Goal: Information Seeking & Learning: Learn about a topic

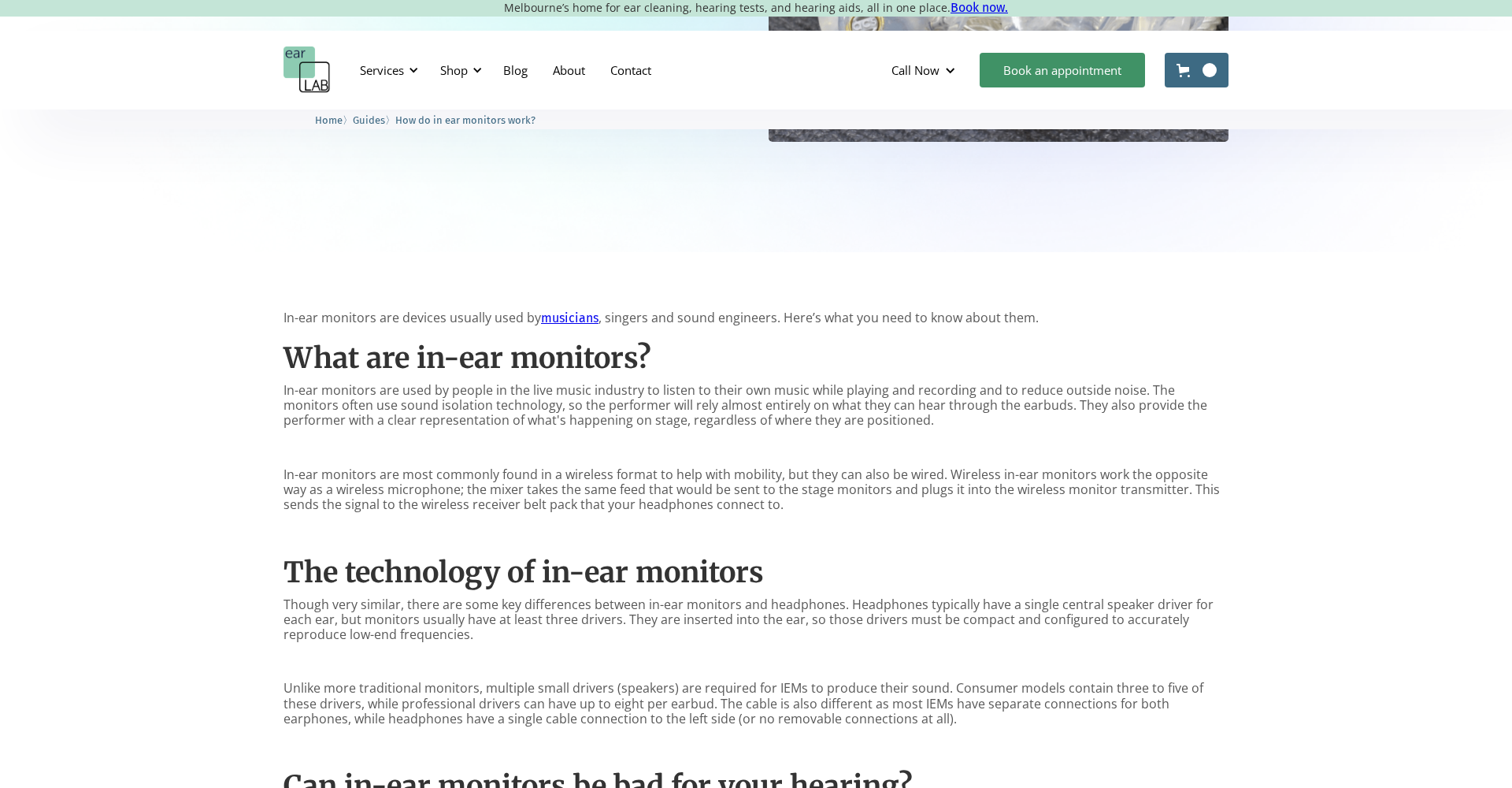
scroll to position [530, 0]
click at [606, 417] on p "In-ear monitors are used by people in the live music industry to listen to thei…" at bounding box center [756, 405] width 945 height 46
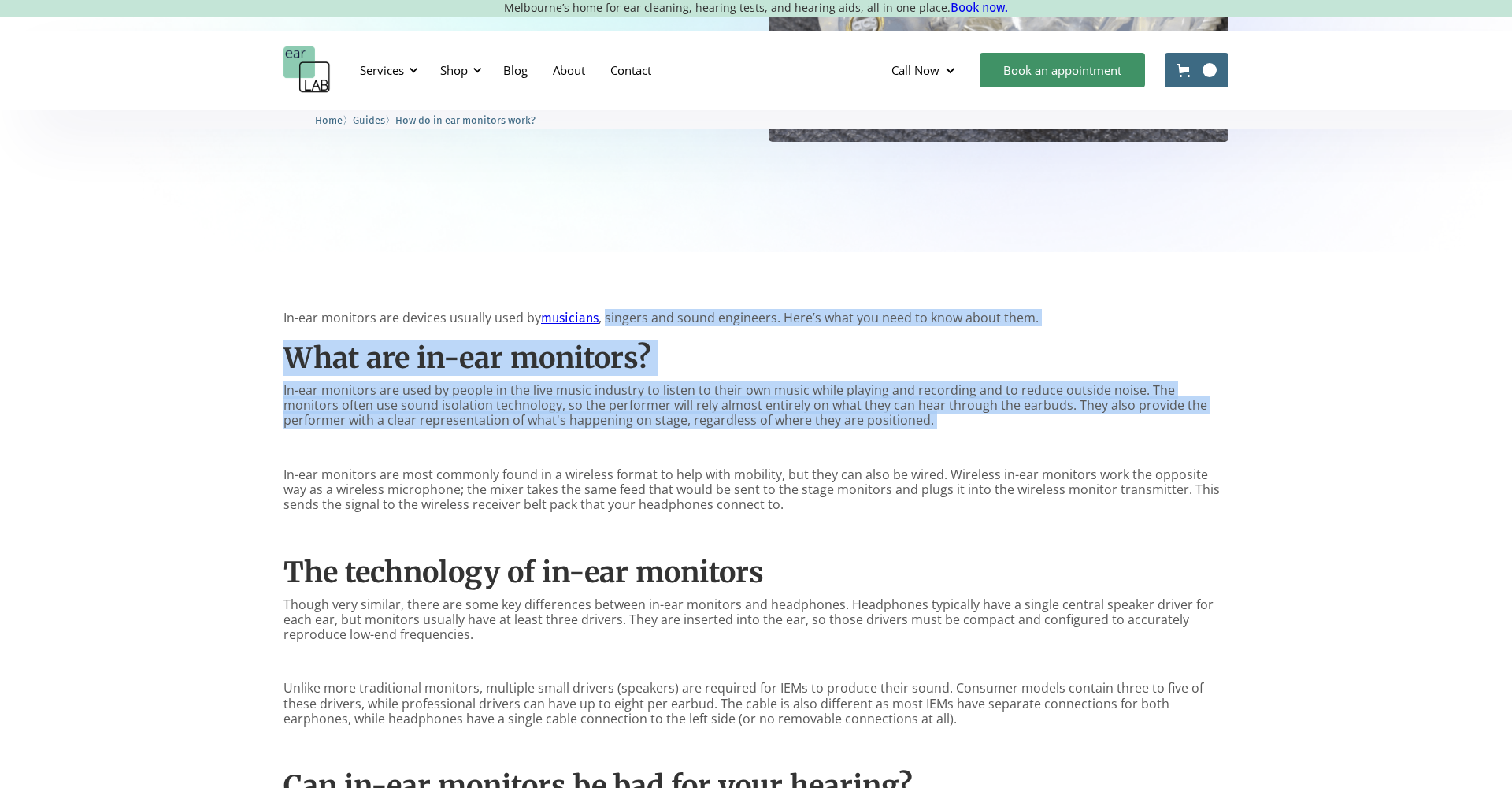
drag, startPoint x: 607, startPoint y: 321, endPoint x: 670, endPoint y: 444, distance: 138.2
click at [670, 444] on div "In-ear monitors are devices usually used by musicians , singers and sound engin…" at bounding box center [756, 710] width 945 height 800
click at [670, 444] on p "‍" at bounding box center [756, 448] width 945 height 15
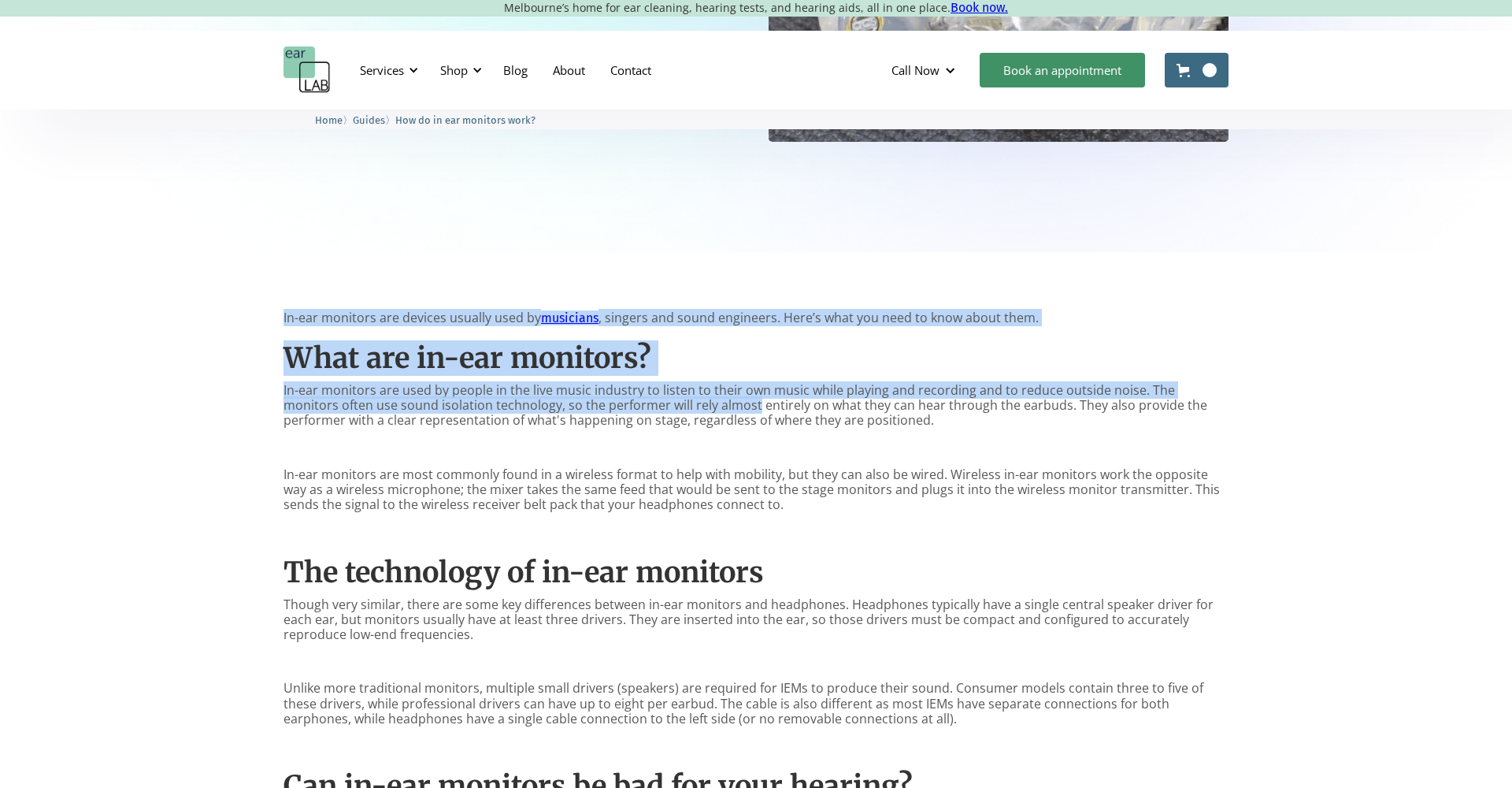
drag, startPoint x: 661, startPoint y: 298, endPoint x: 698, endPoint y: 416, distance: 123.7
click at [698, 415] on div "In-ear monitors are devices usually used by musicians , singers and sound engin…" at bounding box center [756, 714] width 1512 height 925
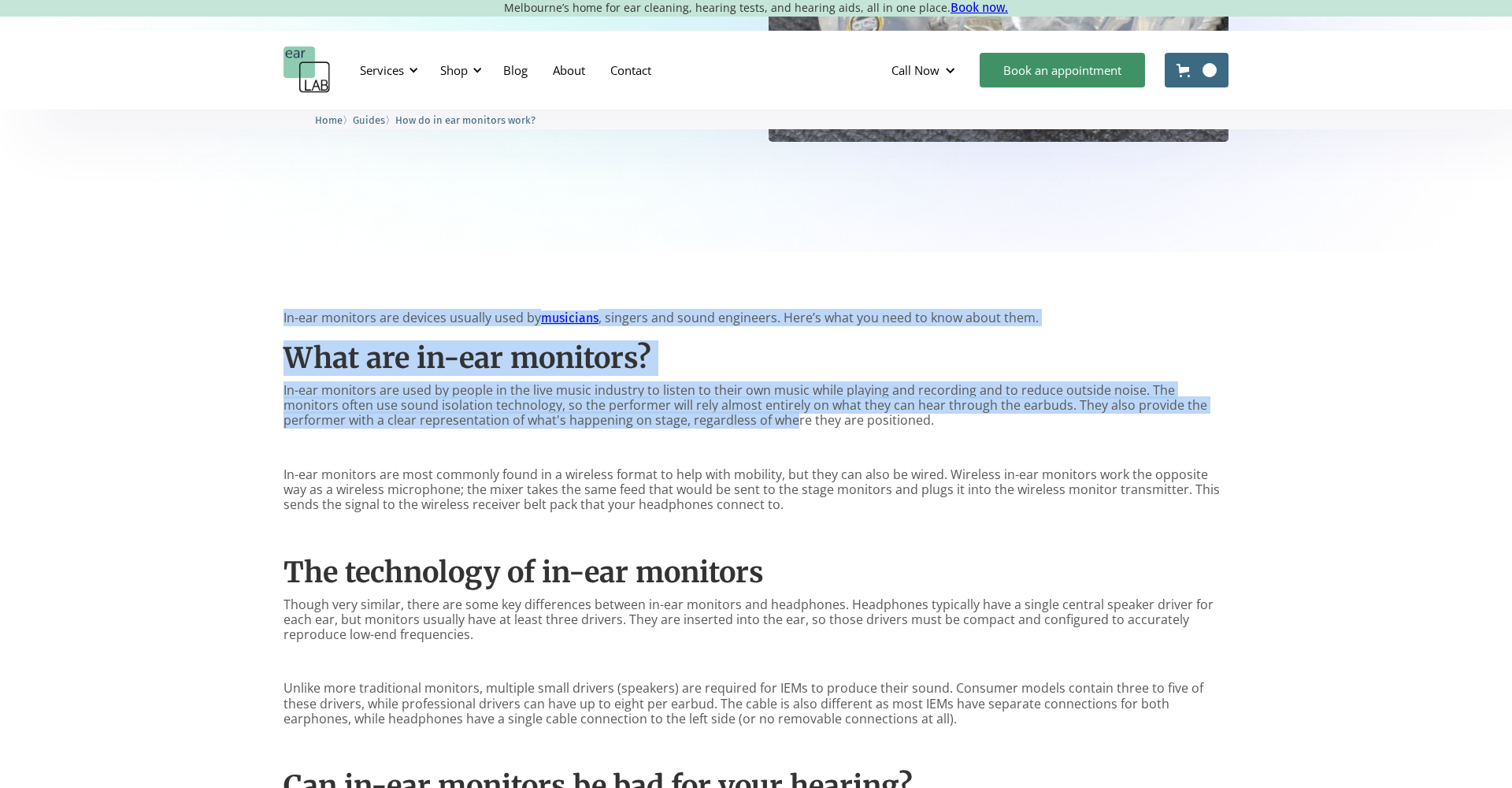
click at [698, 416] on p "In-ear monitors are used by people in the live music industry to listen to thei…" at bounding box center [756, 405] width 945 height 46
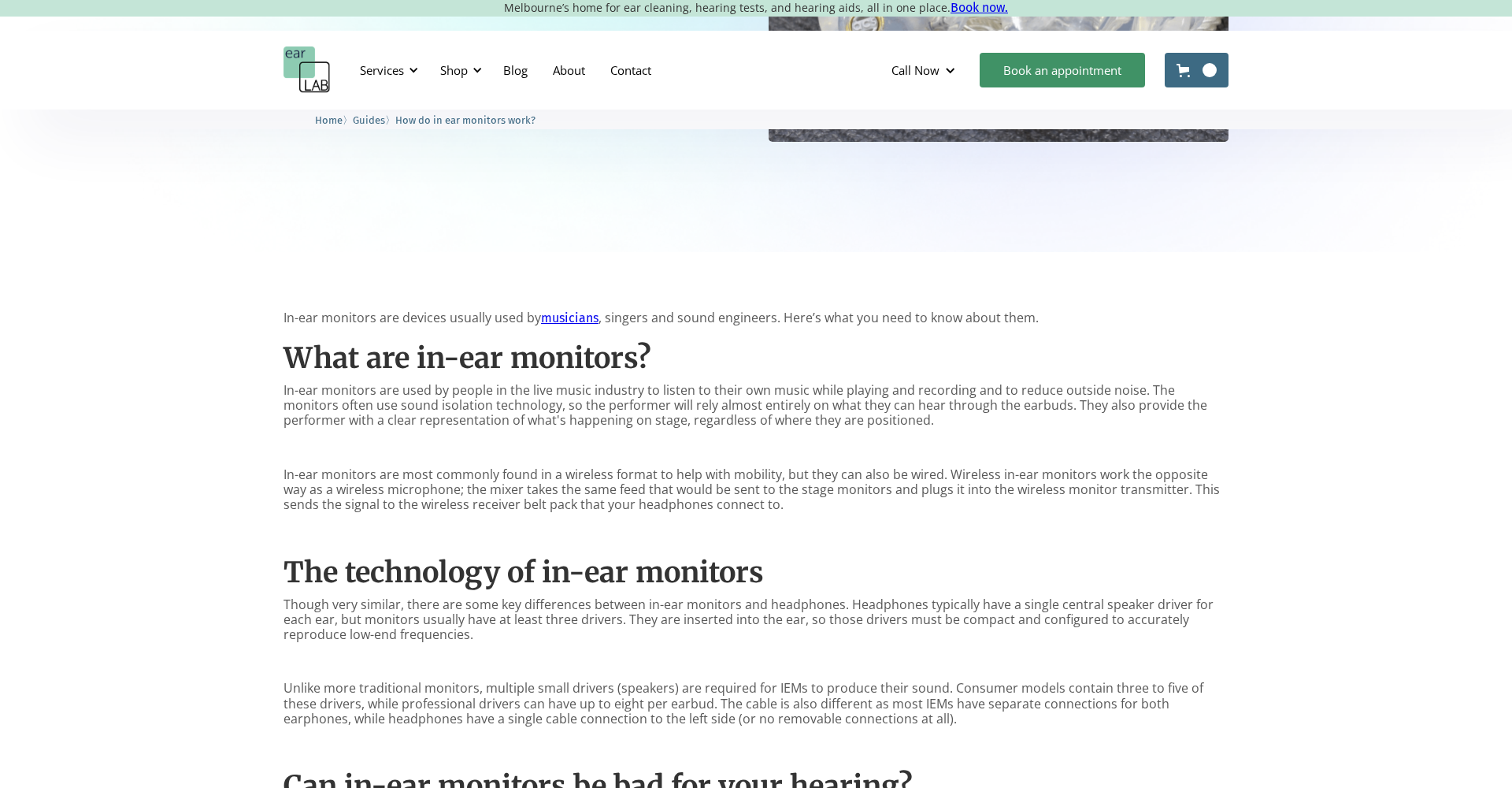
scroll to position [550, 0]
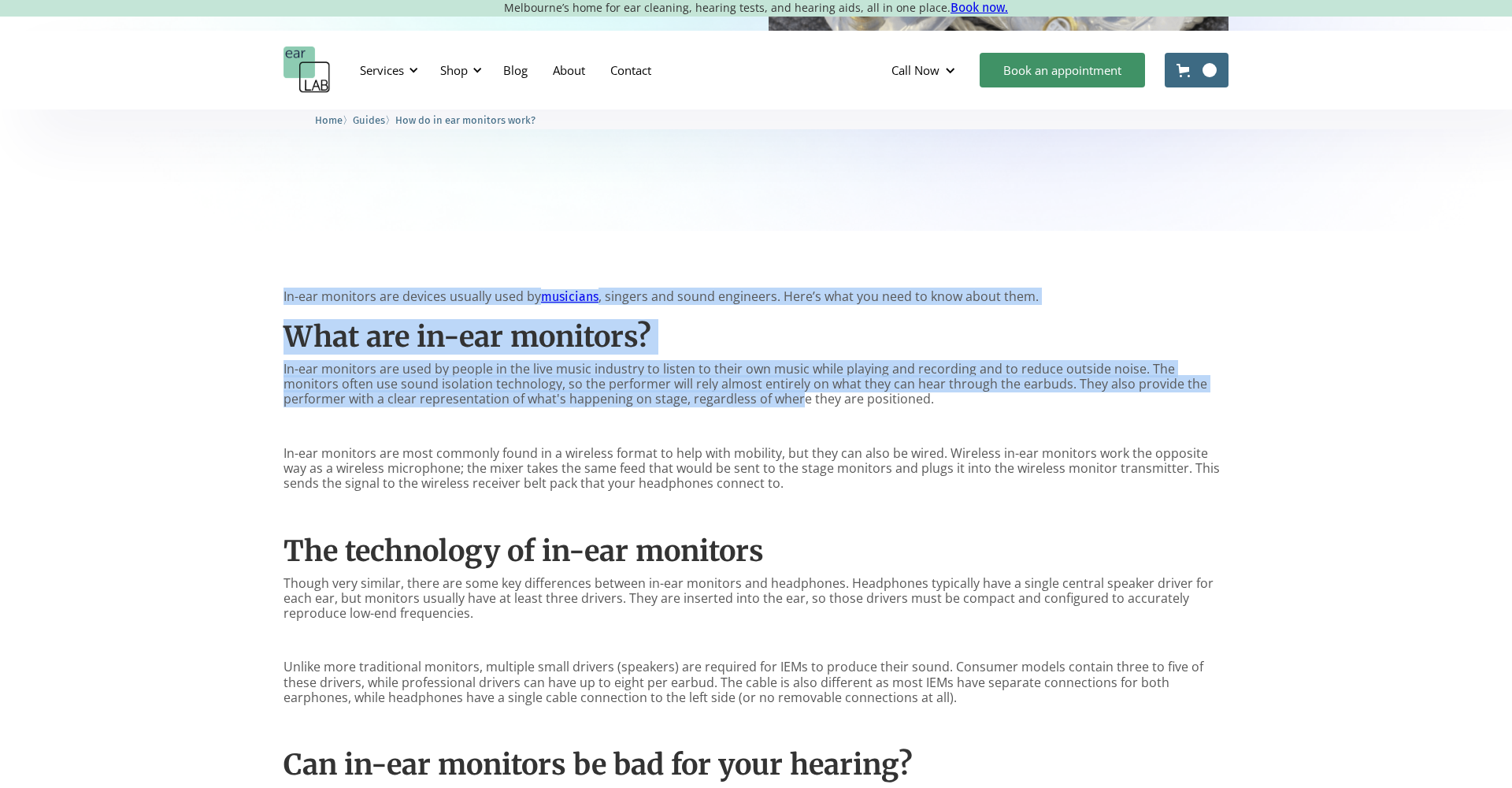
drag, startPoint x: 672, startPoint y: 269, endPoint x: 707, endPoint y: 400, distance: 135.6
click at [707, 400] on div "In-ear monitors are devices usually used by musicians , singers and sound engin…" at bounding box center [756, 693] width 1512 height 925
click at [707, 400] on p "In-ear monitors are used by people in the live music industry to listen to thei…" at bounding box center [756, 384] width 945 height 46
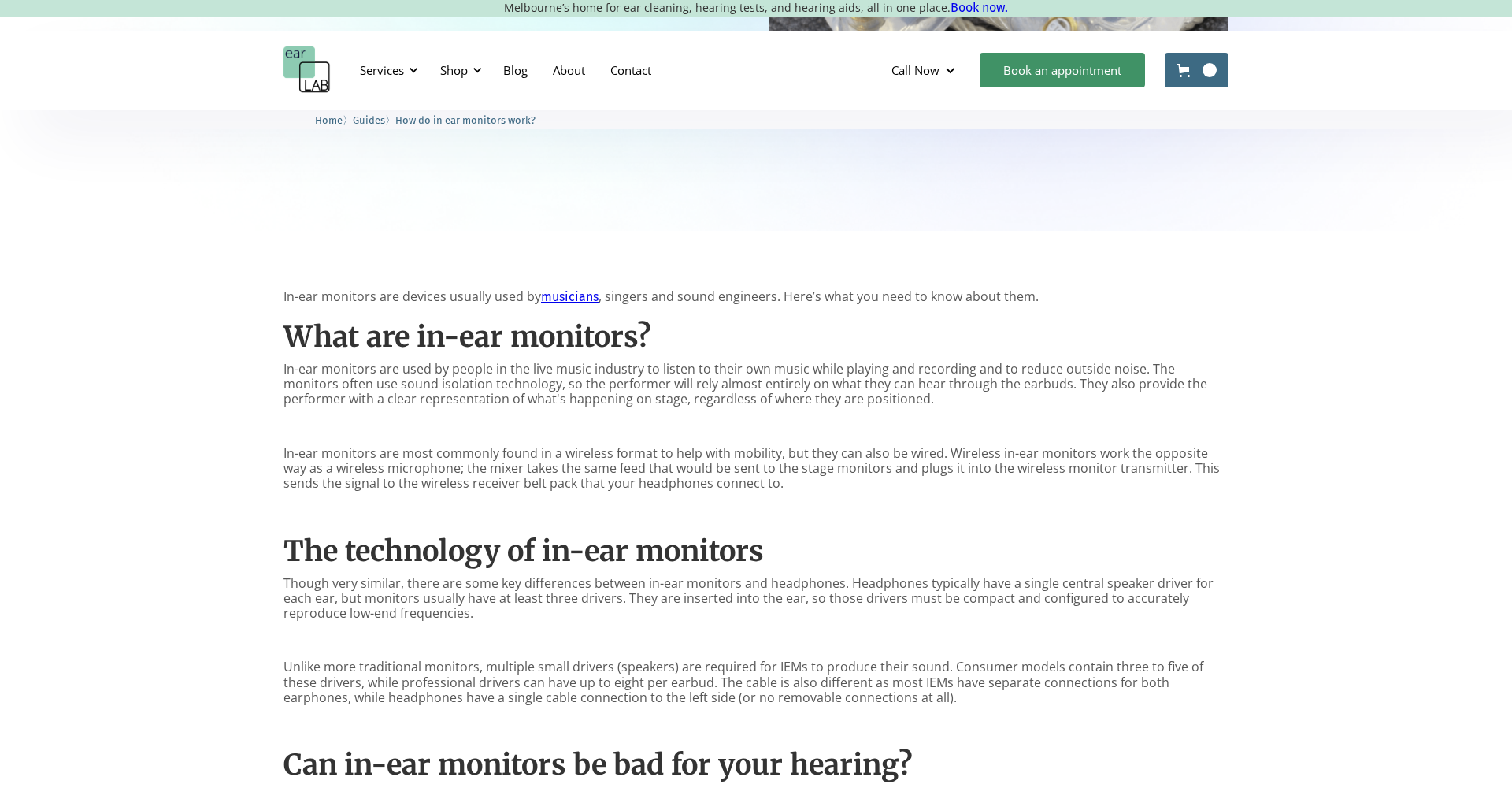
scroll to position [553, 0]
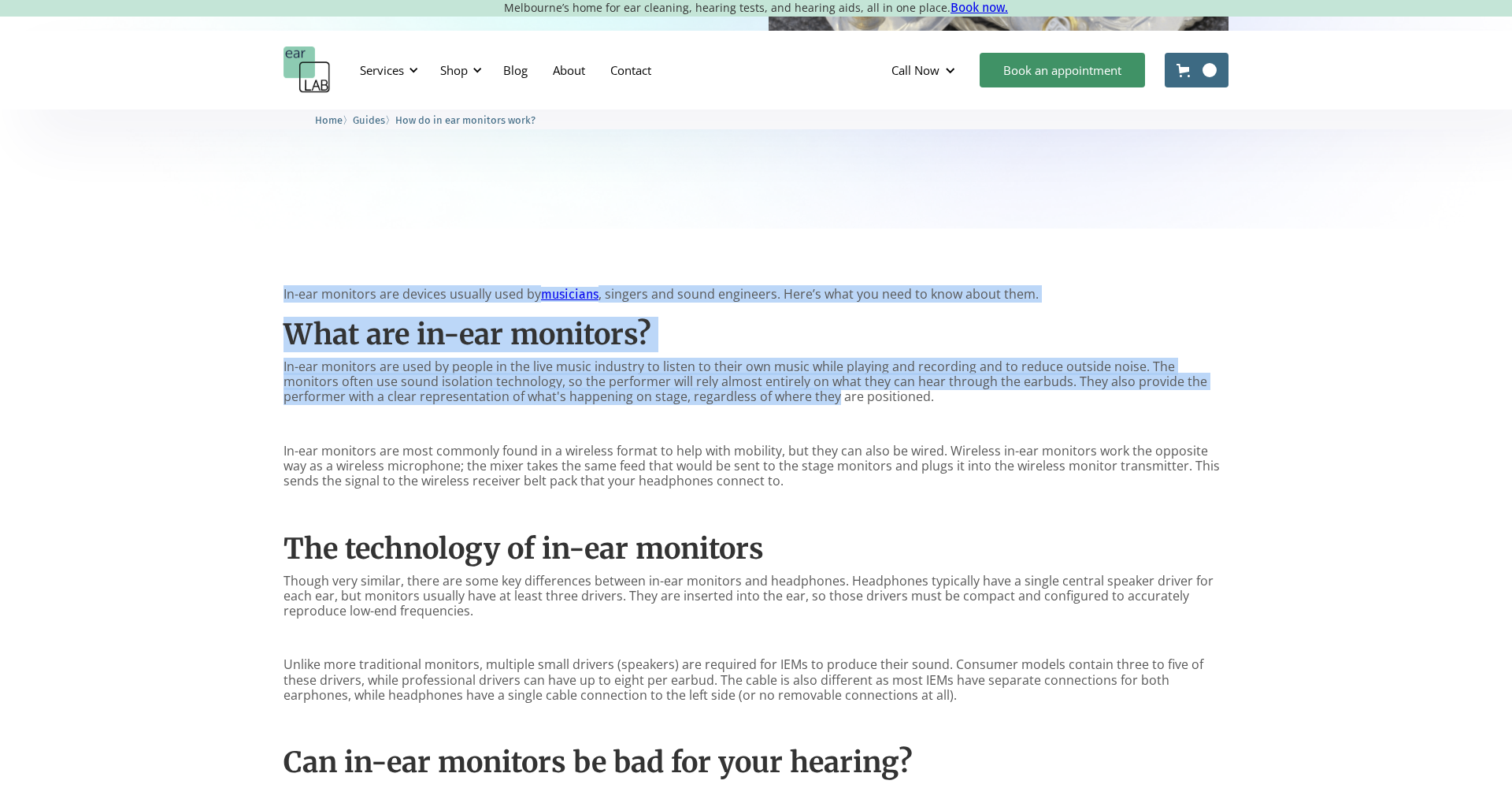
drag, startPoint x: 690, startPoint y: 264, endPoint x: 740, endPoint y: 391, distance: 136.5
click at [740, 392] on div "In-ear monitors are devices usually used by musicians , singers and sound engin…" at bounding box center [756, 690] width 1512 height 925
click at [740, 391] on p "In-ear monitors are used by people in the live music industry to listen to thei…" at bounding box center [756, 382] width 945 height 46
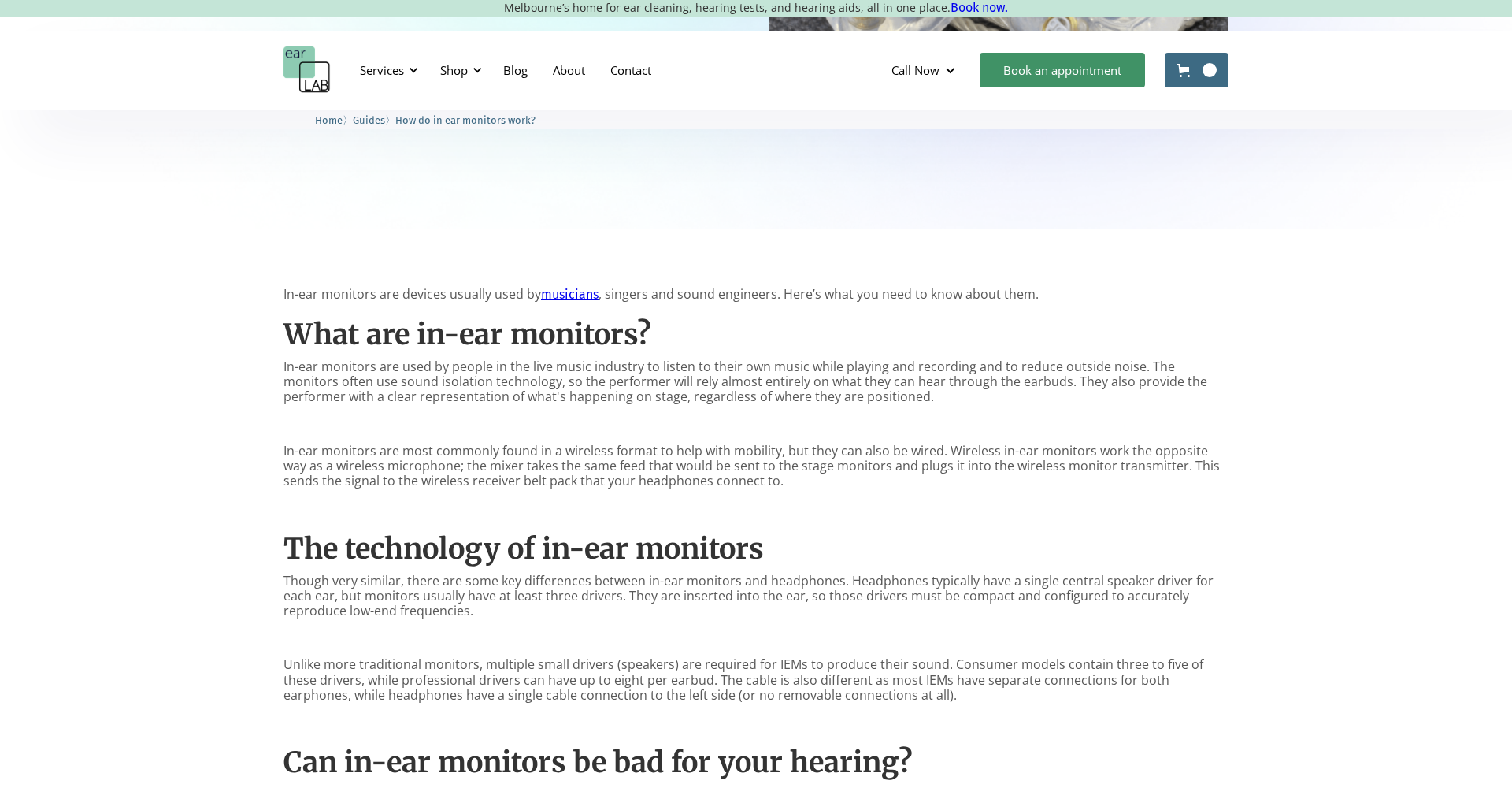
scroll to position [576, 0]
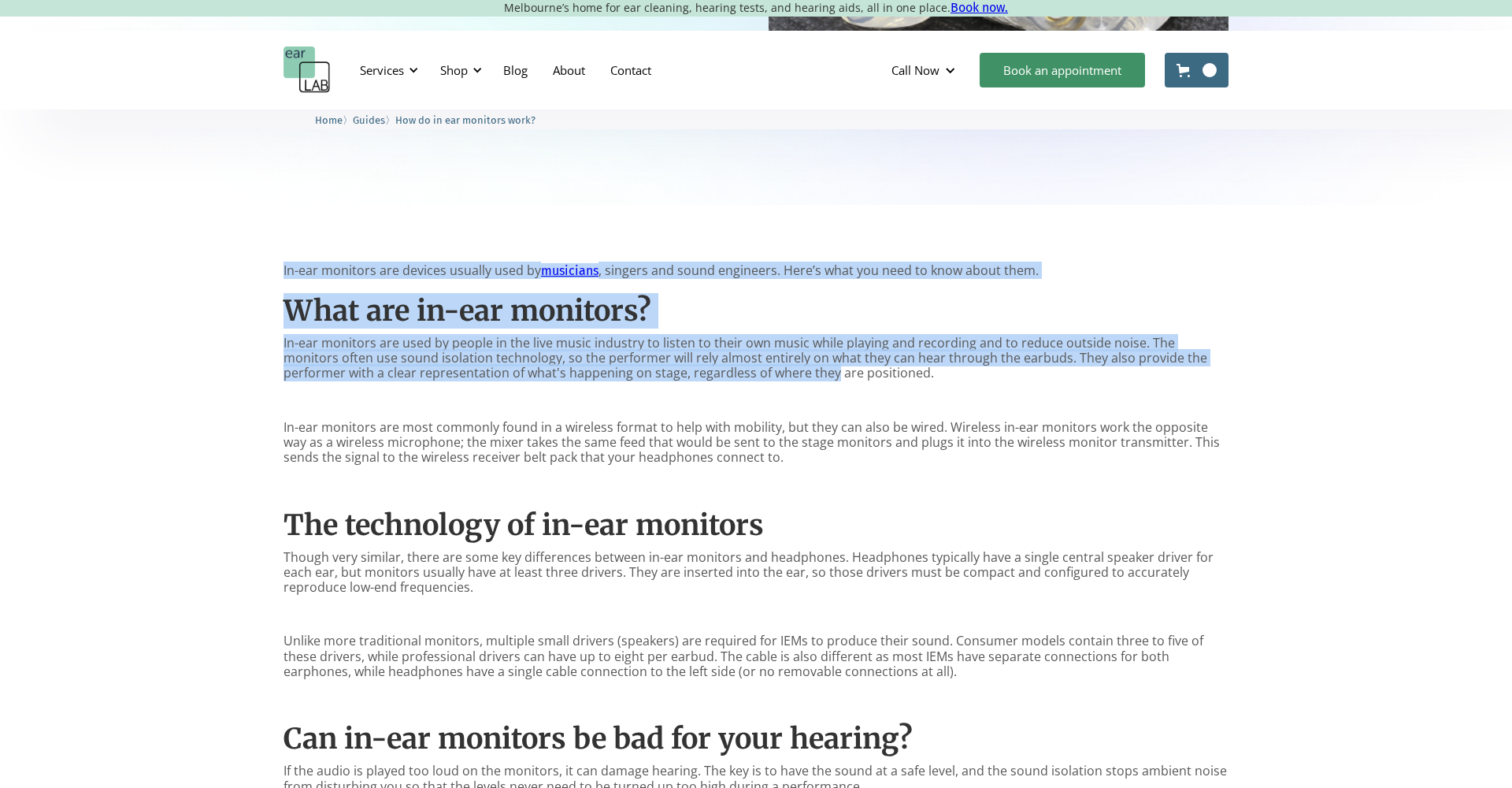
drag, startPoint x: 715, startPoint y: 246, endPoint x: 740, endPoint y: 370, distance: 126.5
click at [740, 369] on div "In-ear monitors are devices usually used by musicians , singers and sound engin…" at bounding box center [756, 667] width 1512 height 925
click at [740, 370] on p "In-ear monitors are used by people in the live music industry to listen to thei…" at bounding box center [756, 358] width 945 height 46
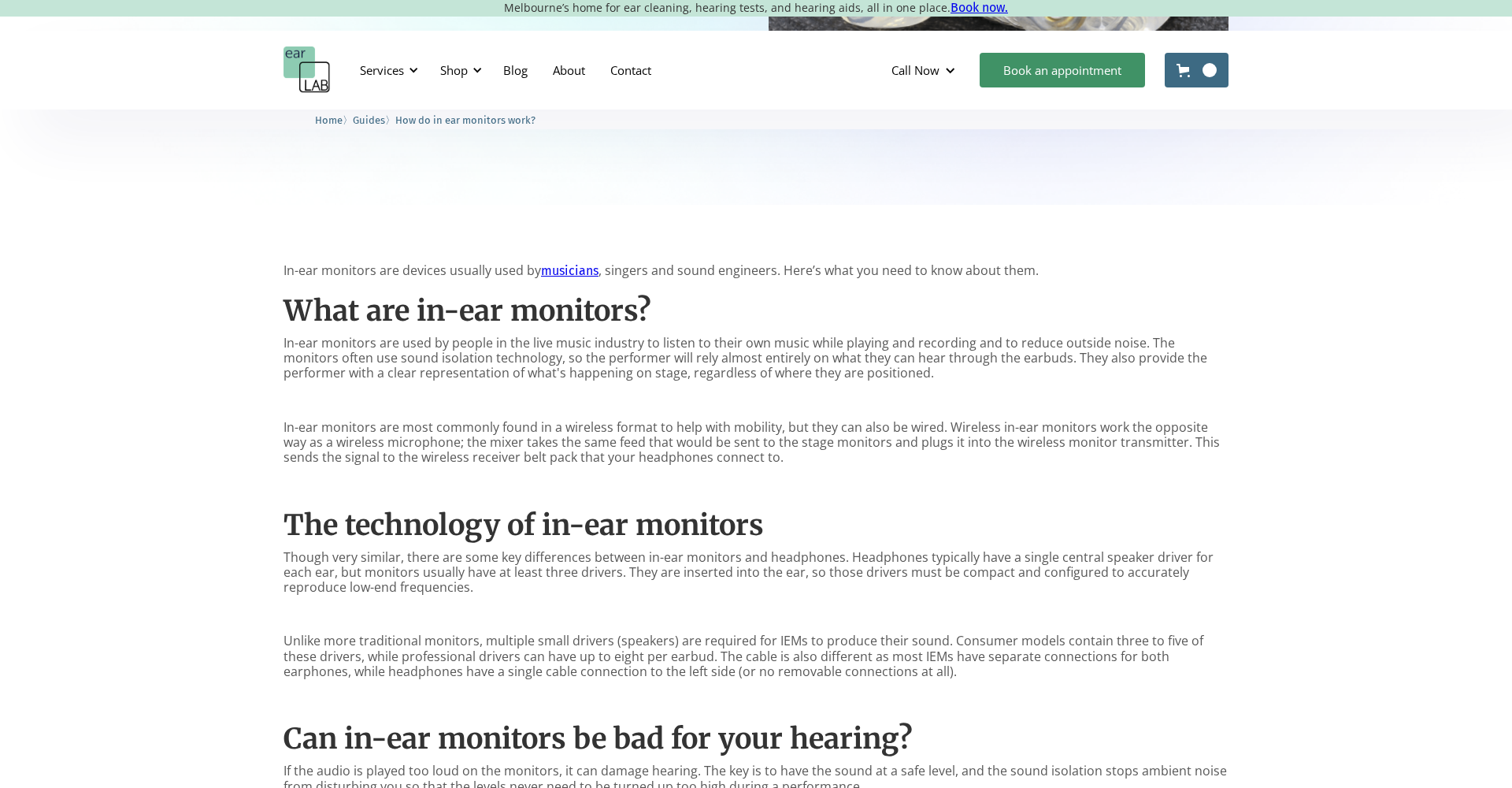
scroll to position [581, 0]
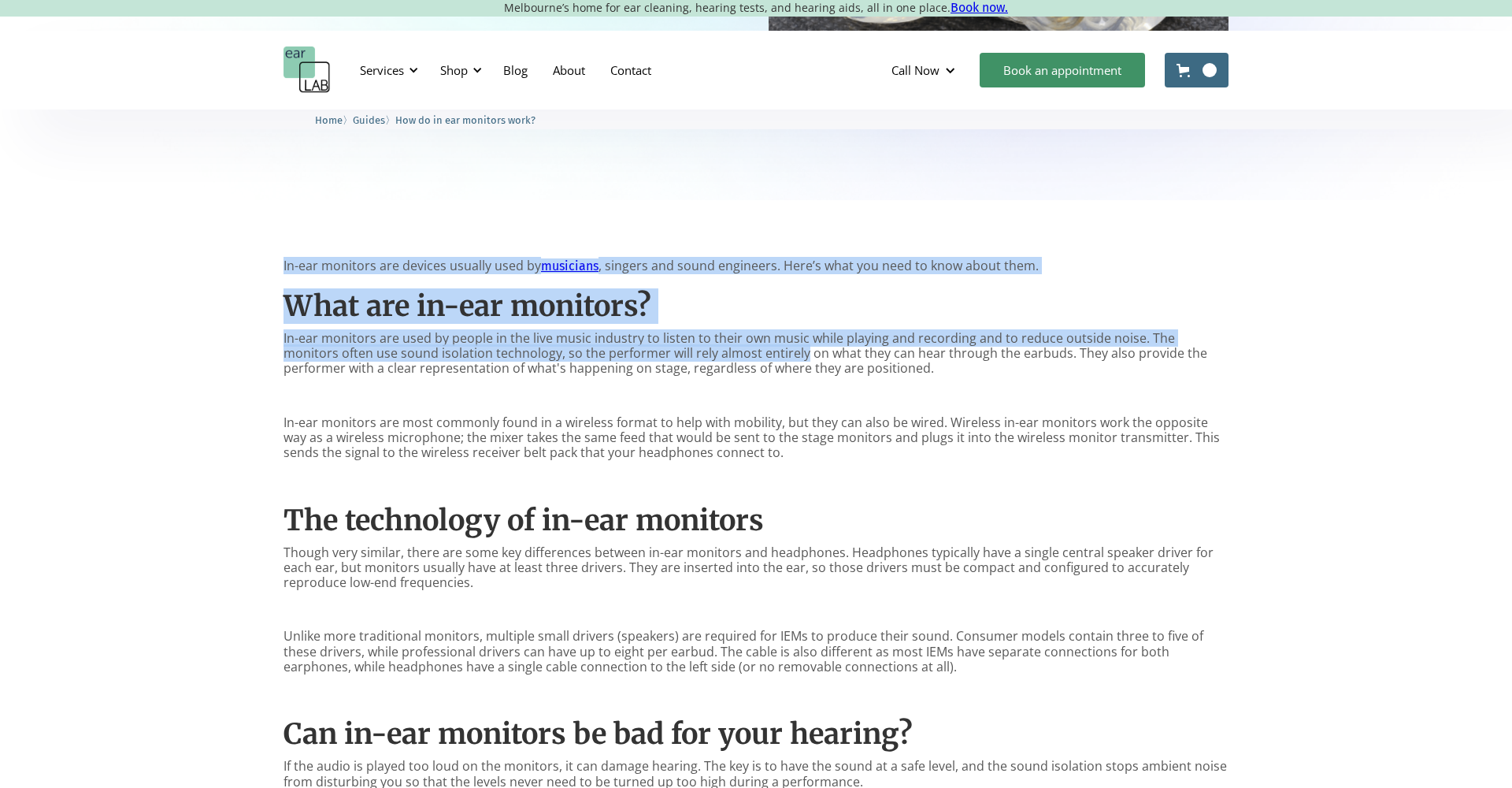
drag, startPoint x: 711, startPoint y: 234, endPoint x: 743, endPoint y: 354, distance: 124.2
click at [743, 353] on div "In-ear monitors are devices usually used by musicians , singers and sound engin…" at bounding box center [756, 662] width 1512 height 925
click at [743, 354] on p "In-ear monitors are used by people in the live music industry to listen to thei…" at bounding box center [756, 354] width 945 height 46
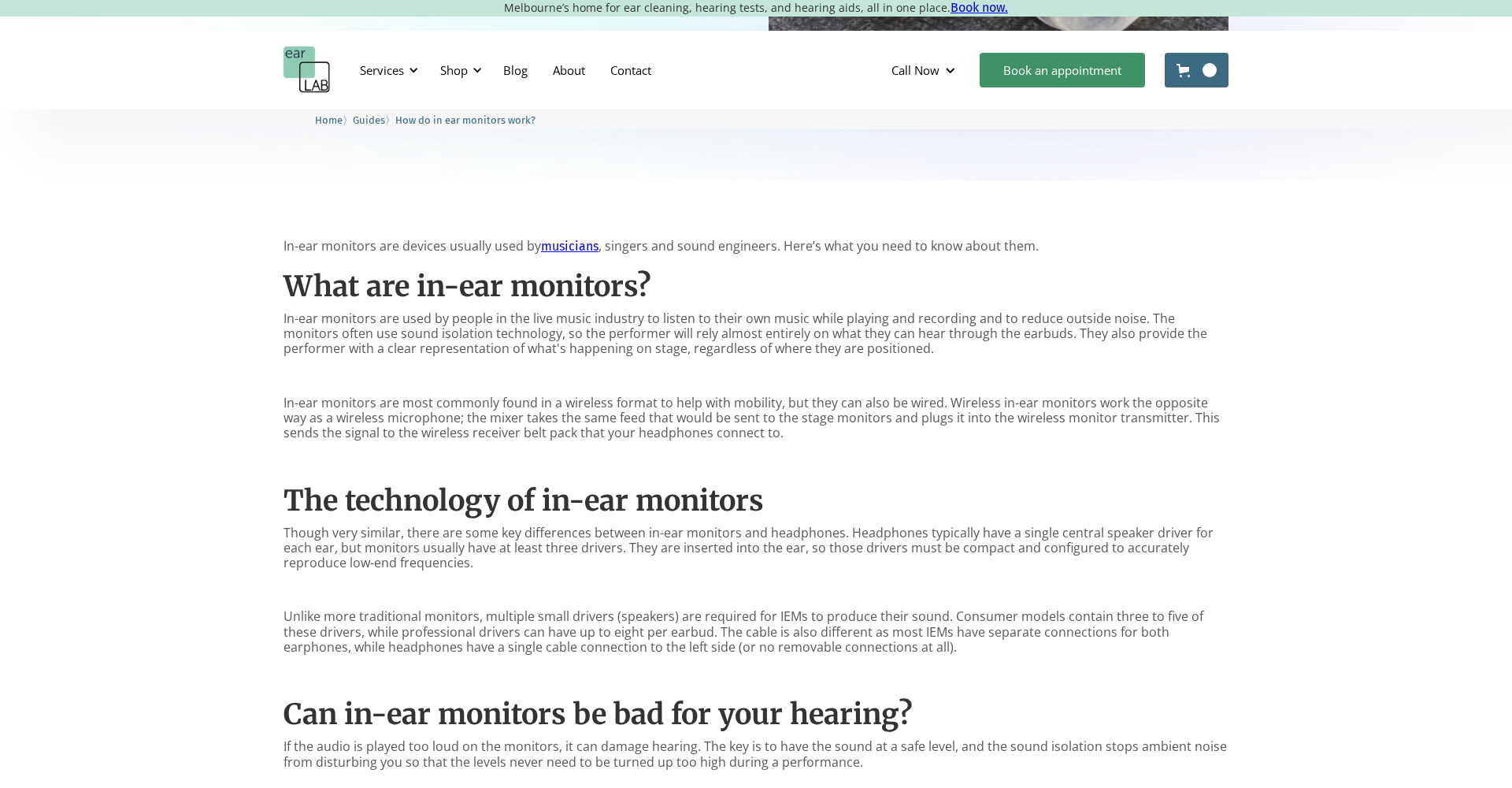
scroll to position [606, 0]
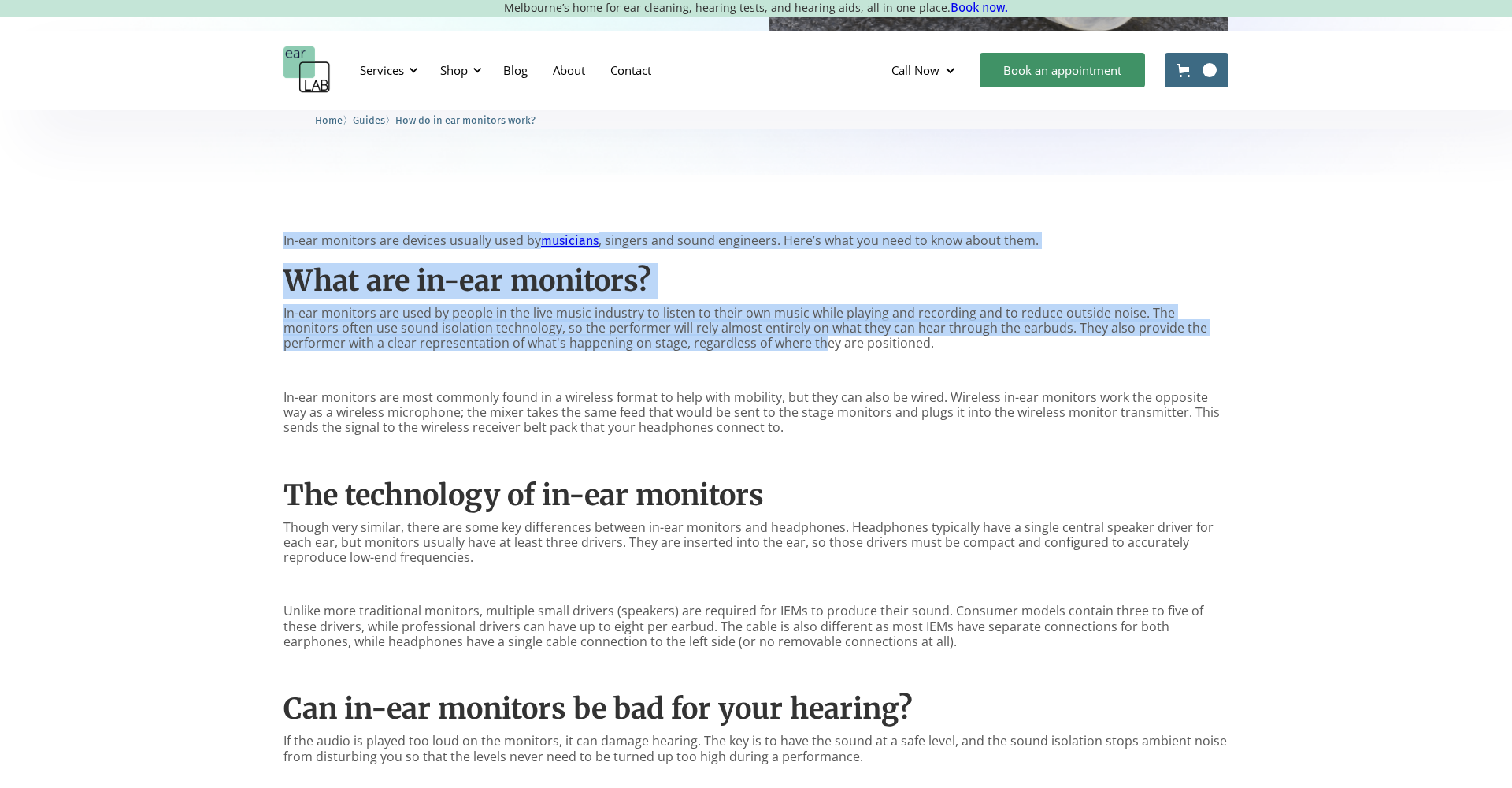
drag, startPoint x: 703, startPoint y: 211, endPoint x: 726, endPoint y: 350, distance: 140.9
click at [726, 349] on div "In-ear monitors are devices usually used by musicians , singers and sound engin…" at bounding box center [756, 637] width 1512 height 925
click at [726, 350] on p "In-ear monitors are used by people in the live music industry to listen to thei…" at bounding box center [756, 329] width 945 height 46
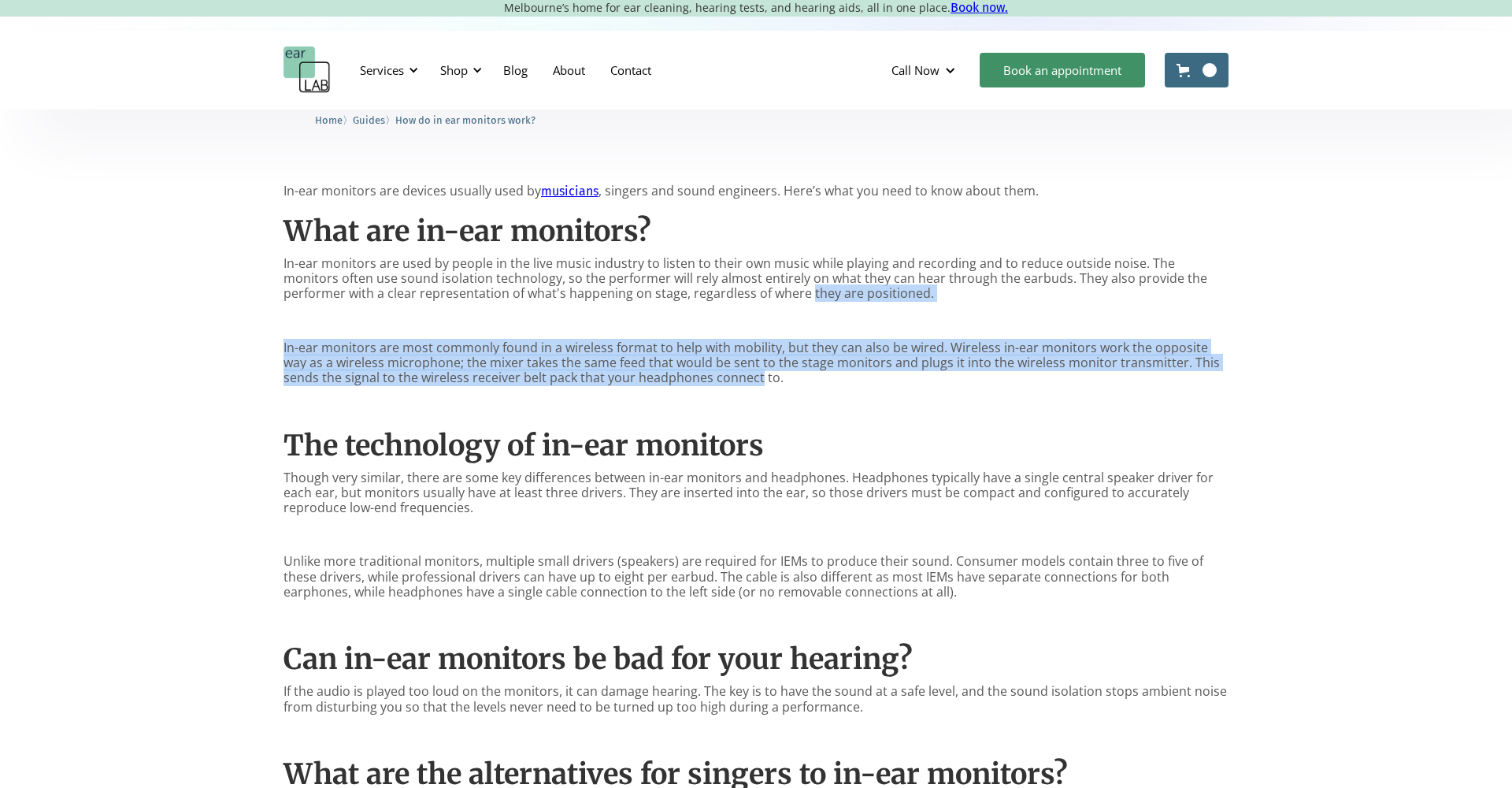
drag, startPoint x: 713, startPoint y: 299, endPoint x: 718, endPoint y: 384, distance: 85.1
click at [718, 381] on div "In-ear monitors are devices usually used by musicians , singers and sound engin…" at bounding box center [756, 583] width 945 height 800
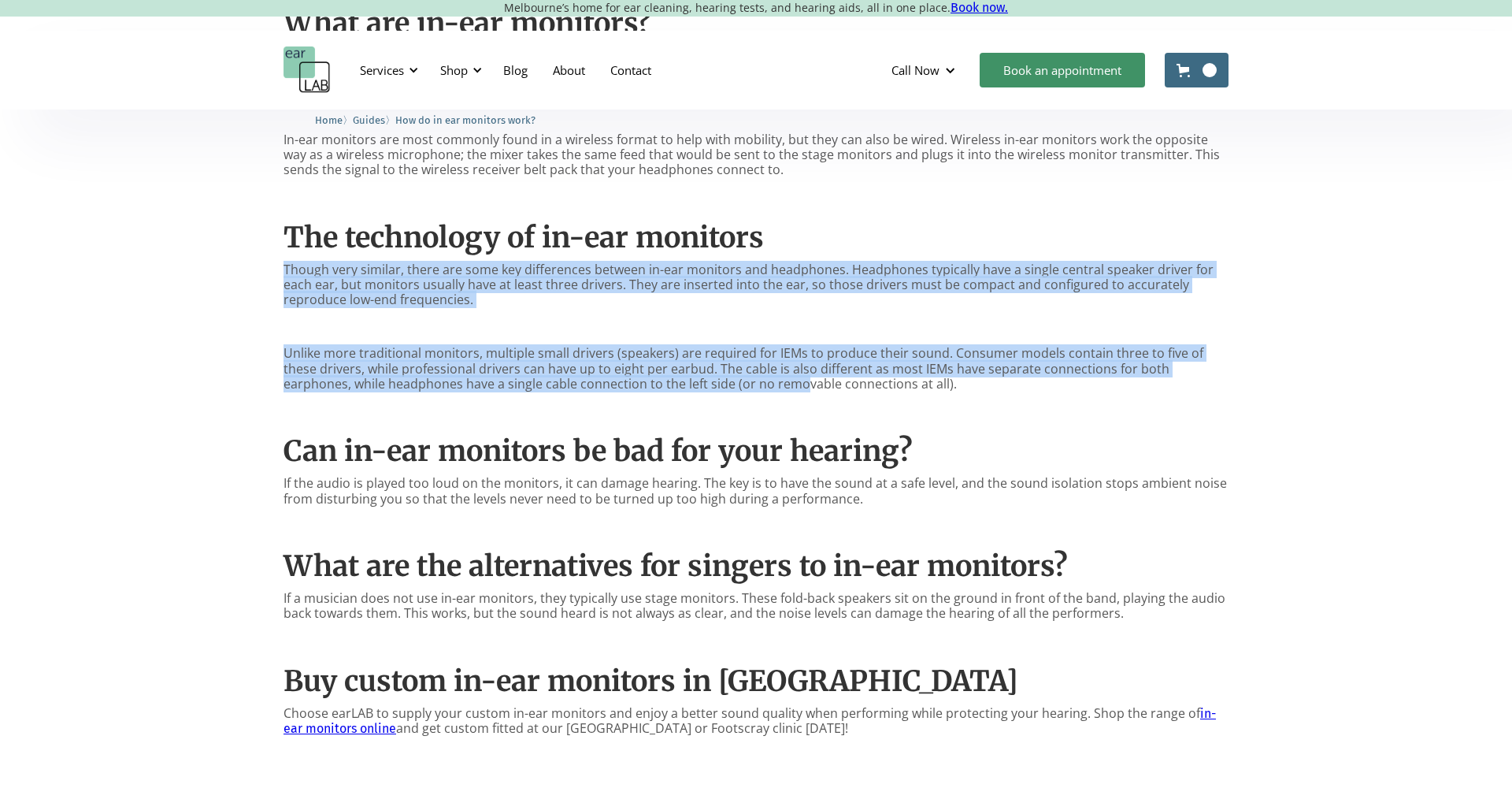
drag, startPoint x: 677, startPoint y: 258, endPoint x: 695, endPoint y: 384, distance: 127.3
click at [695, 383] on div "In-ear monitors are devices usually used by musicians , singers and sound engin…" at bounding box center [756, 375] width 945 height 800
click at [695, 384] on p "Unlike more traditional monitors, multiple small drivers (speakers) are require…" at bounding box center [756, 369] width 945 height 46
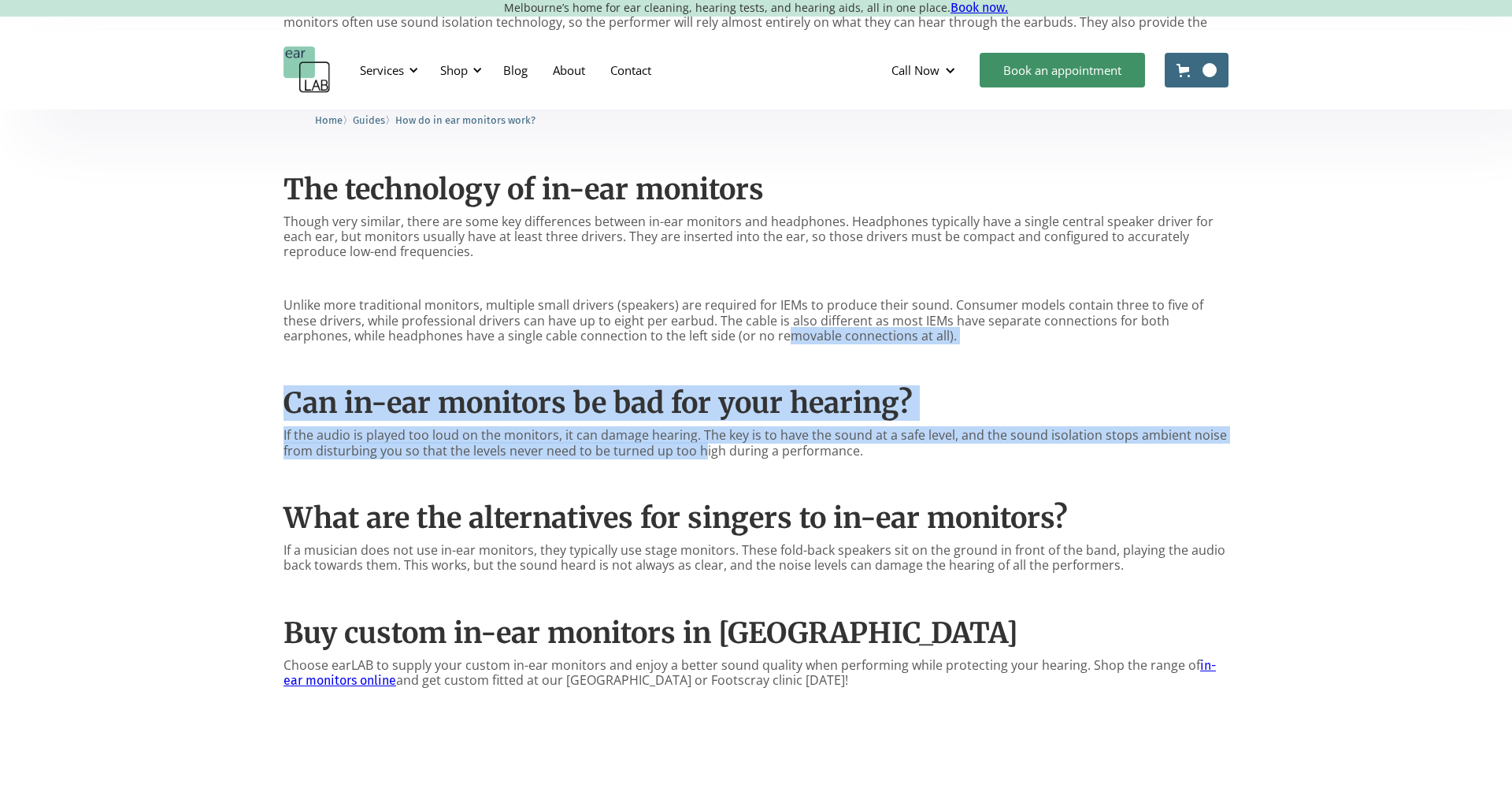
drag, startPoint x: 684, startPoint y: 339, endPoint x: 700, endPoint y: 449, distance: 111.2
click at [700, 449] on div "In-ear monitors are devices usually used by musicians , singers and sound engin…" at bounding box center [756, 327] width 945 height 800
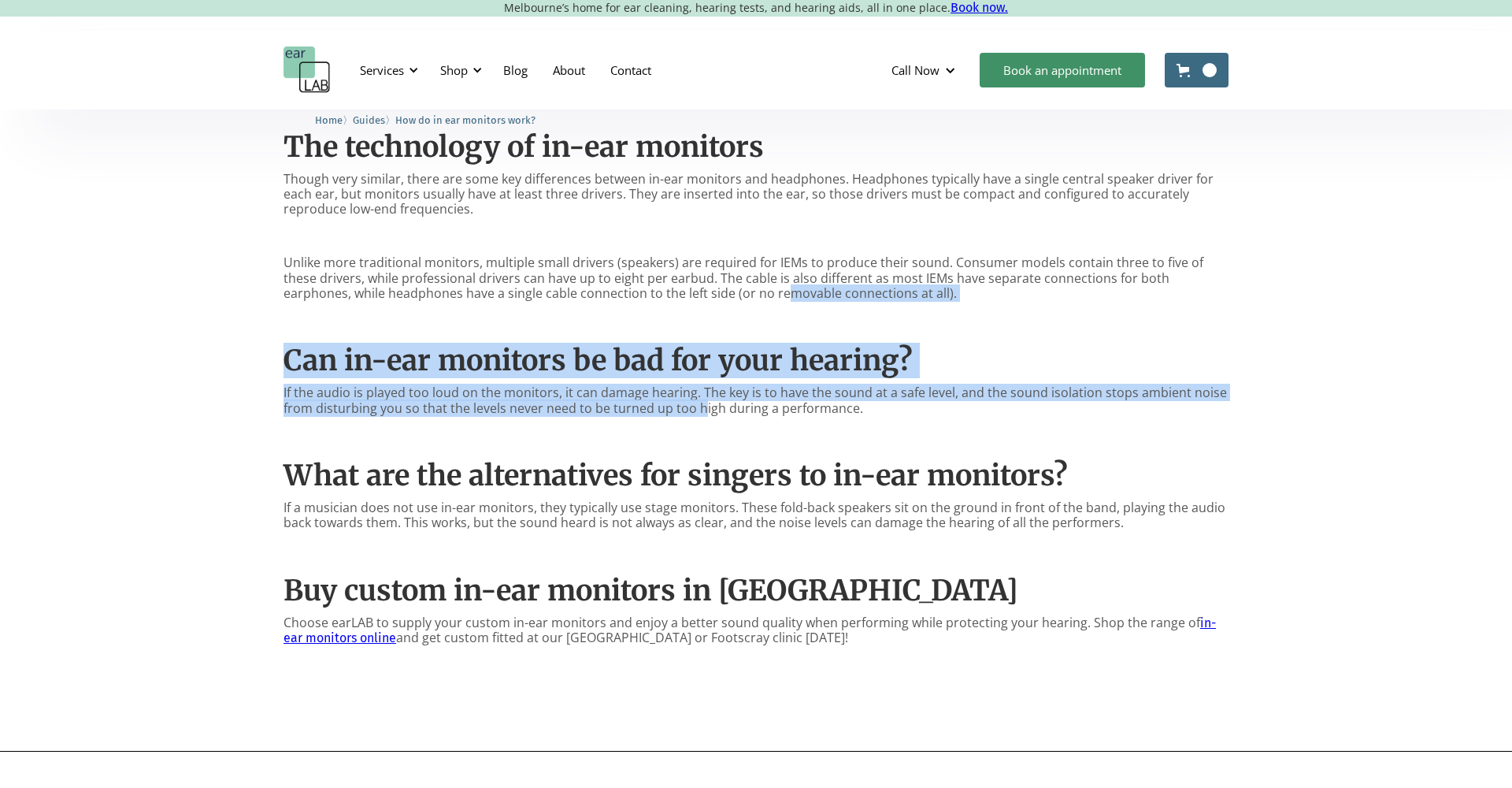
scroll to position [979, 0]
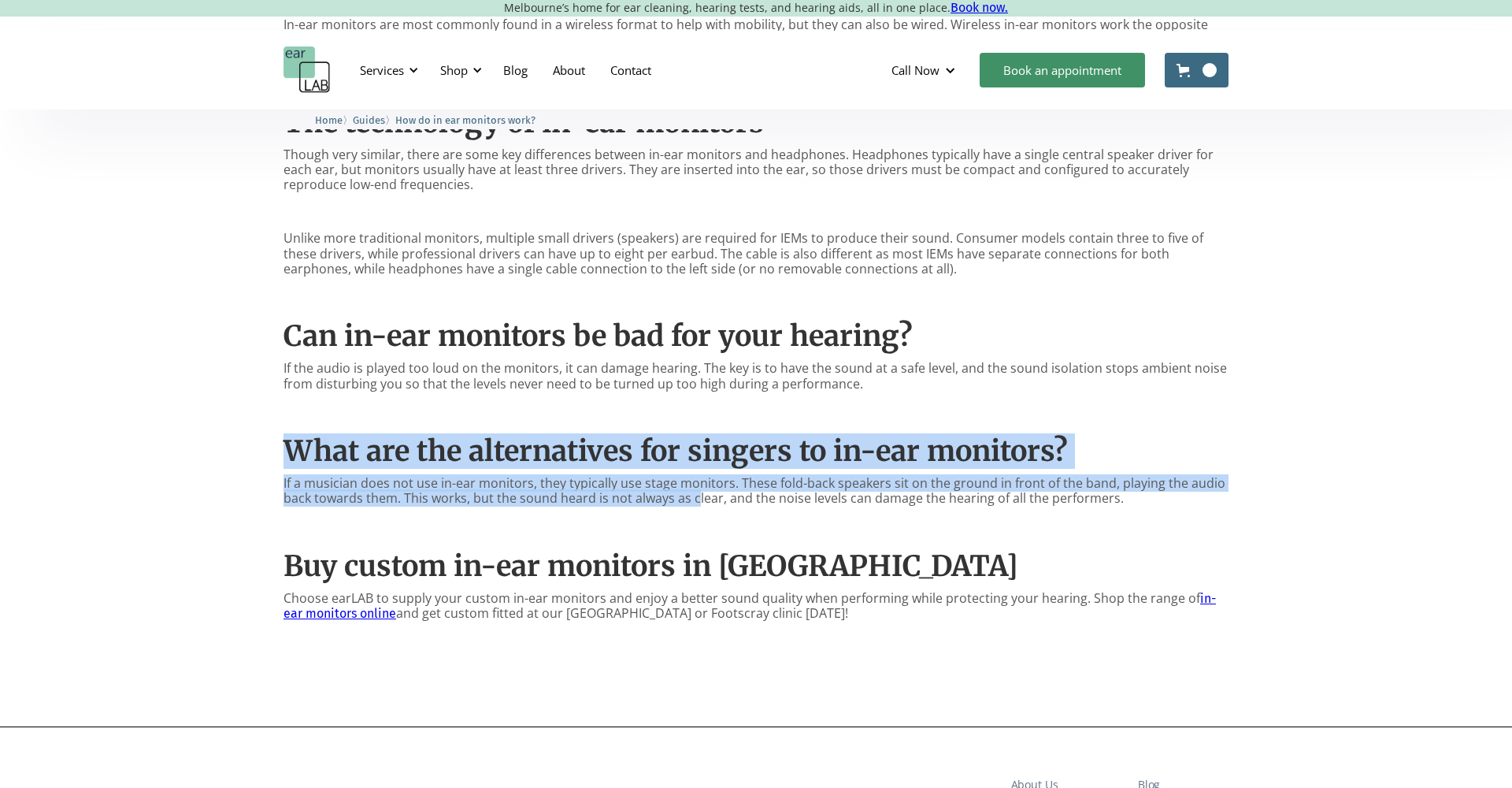
drag, startPoint x: 687, startPoint y: 389, endPoint x: 697, endPoint y: 491, distance: 102.5
click at [697, 491] on div "In-ear monitors are devices usually used by musicians , singers and sound engin…" at bounding box center [756, 260] width 945 height 800
click at [697, 491] on p "If a musician does not use in-ear monitors, they typically use stage monitors. …" at bounding box center [756, 491] width 945 height 30
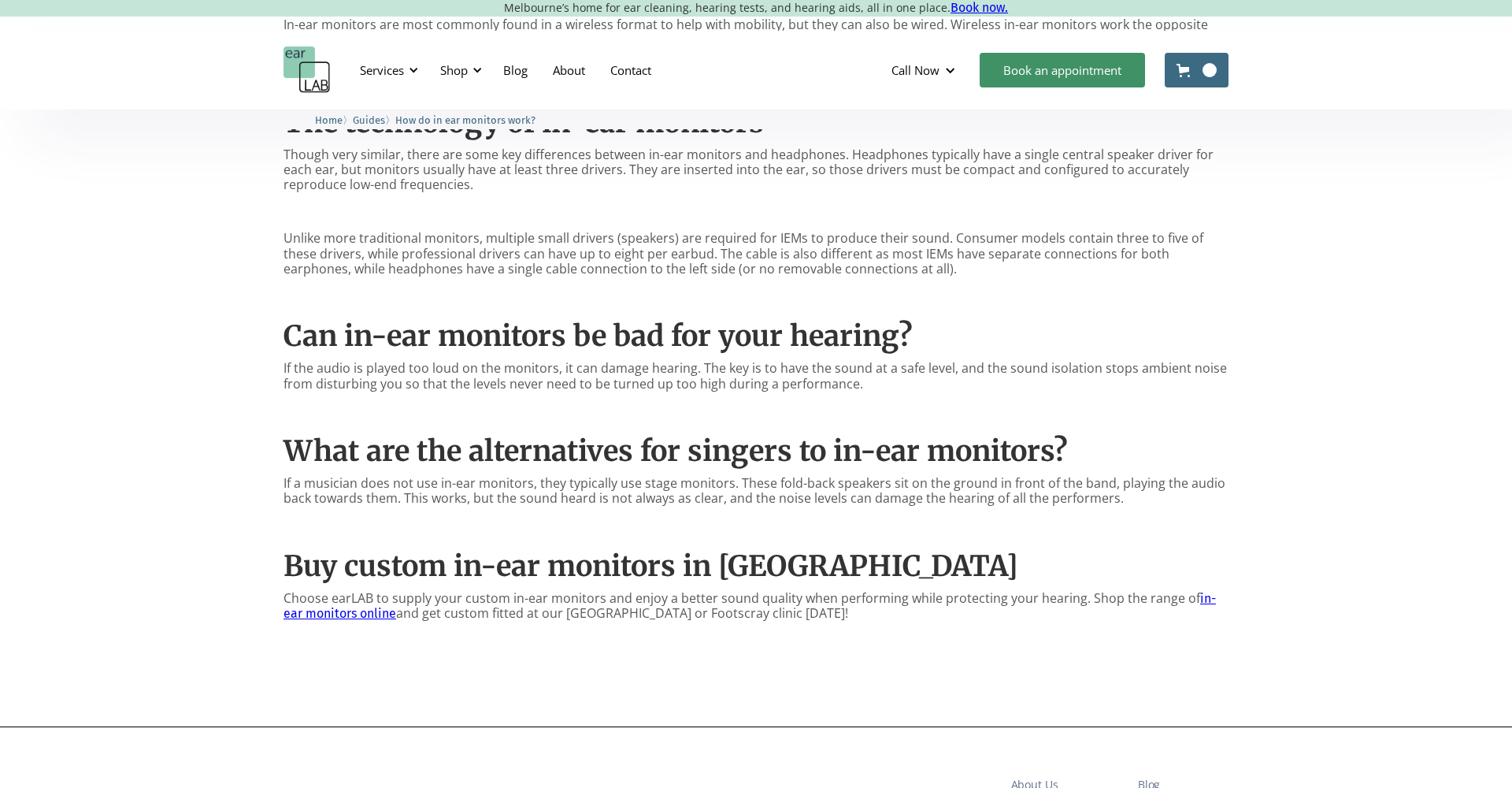
scroll to position [997, 0]
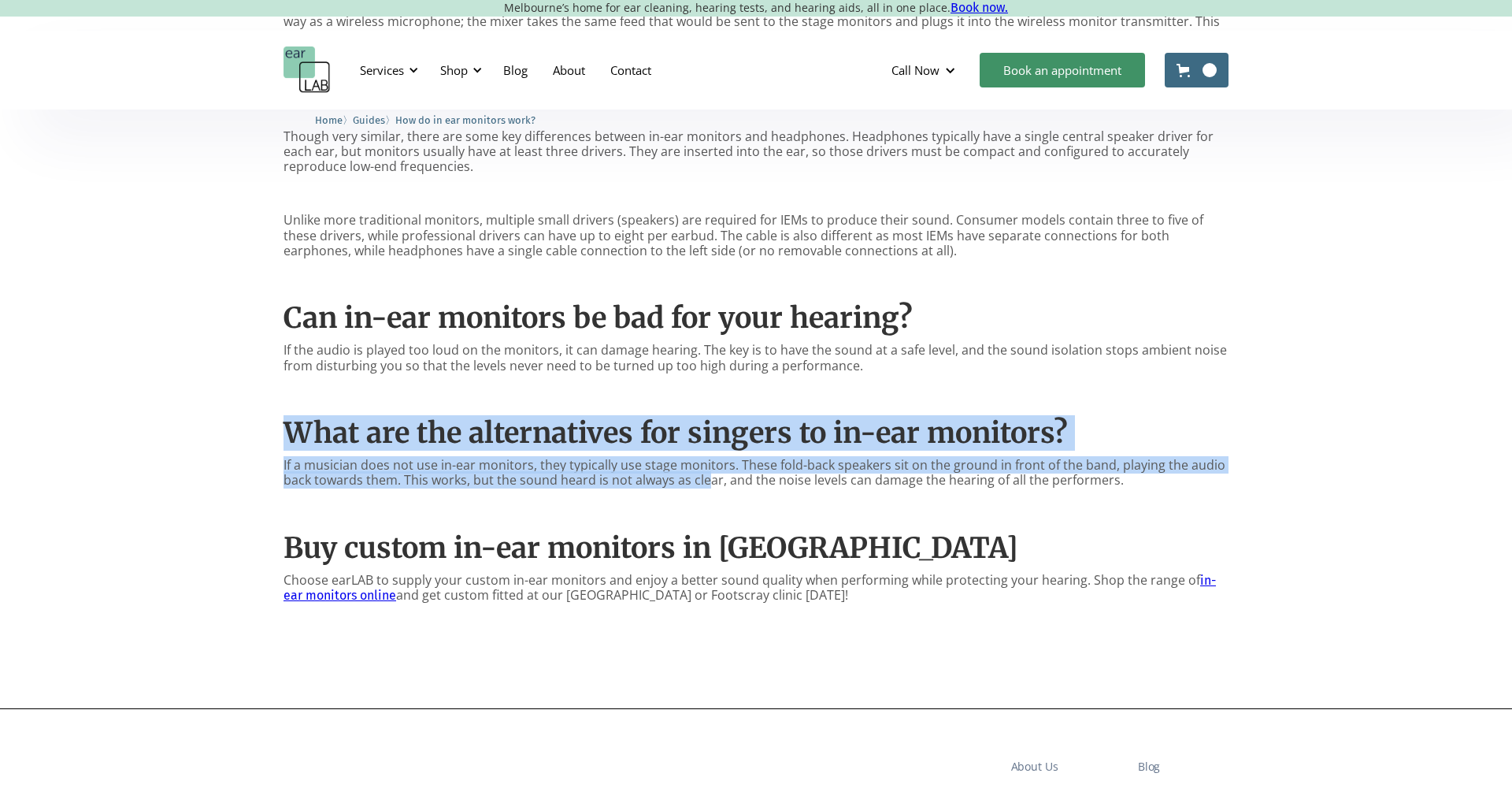
drag, startPoint x: 686, startPoint y: 391, endPoint x: 703, endPoint y: 479, distance: 89.6
click at [704, 479] on div "In-ear monitors are devices usually used by musicians , singers and sound engin…" at bounding box center [756, 242] width 945 height 800
click at [703, 479] on p "If a musician does not use in-ear monitors, they typically use stage monitors. …" at bounding box center [756, 473] width 945 height 30
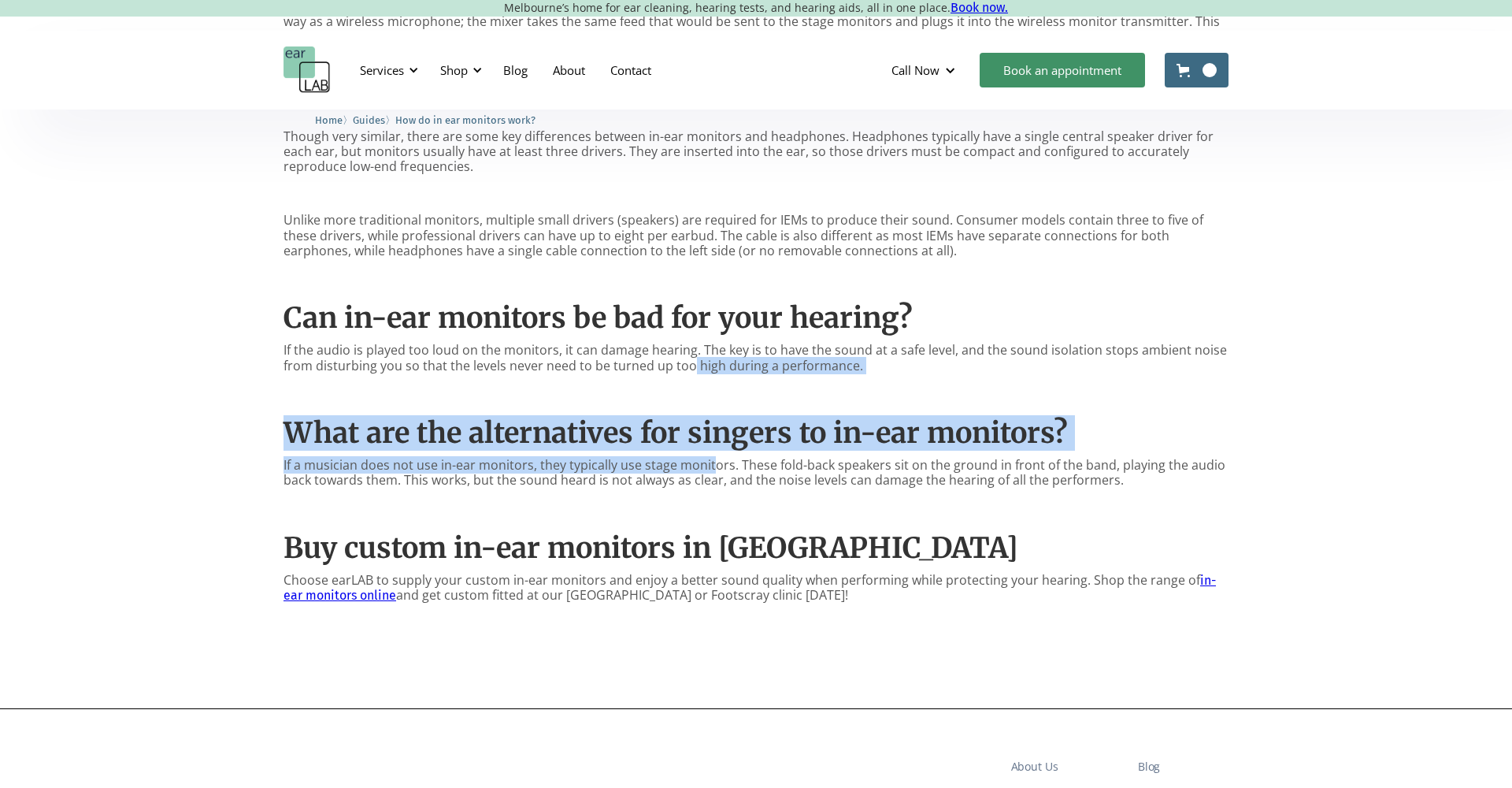
drag, startPoint x: 687, startPoint y: 363, endPoint x: 708, endPoint y: 469, distance: 108.1
click at [710, 469] on div "In-ear monitors are devices usually used by musicians , singers and sound engin…" at bounding box center [756, 242] width 945 height 800
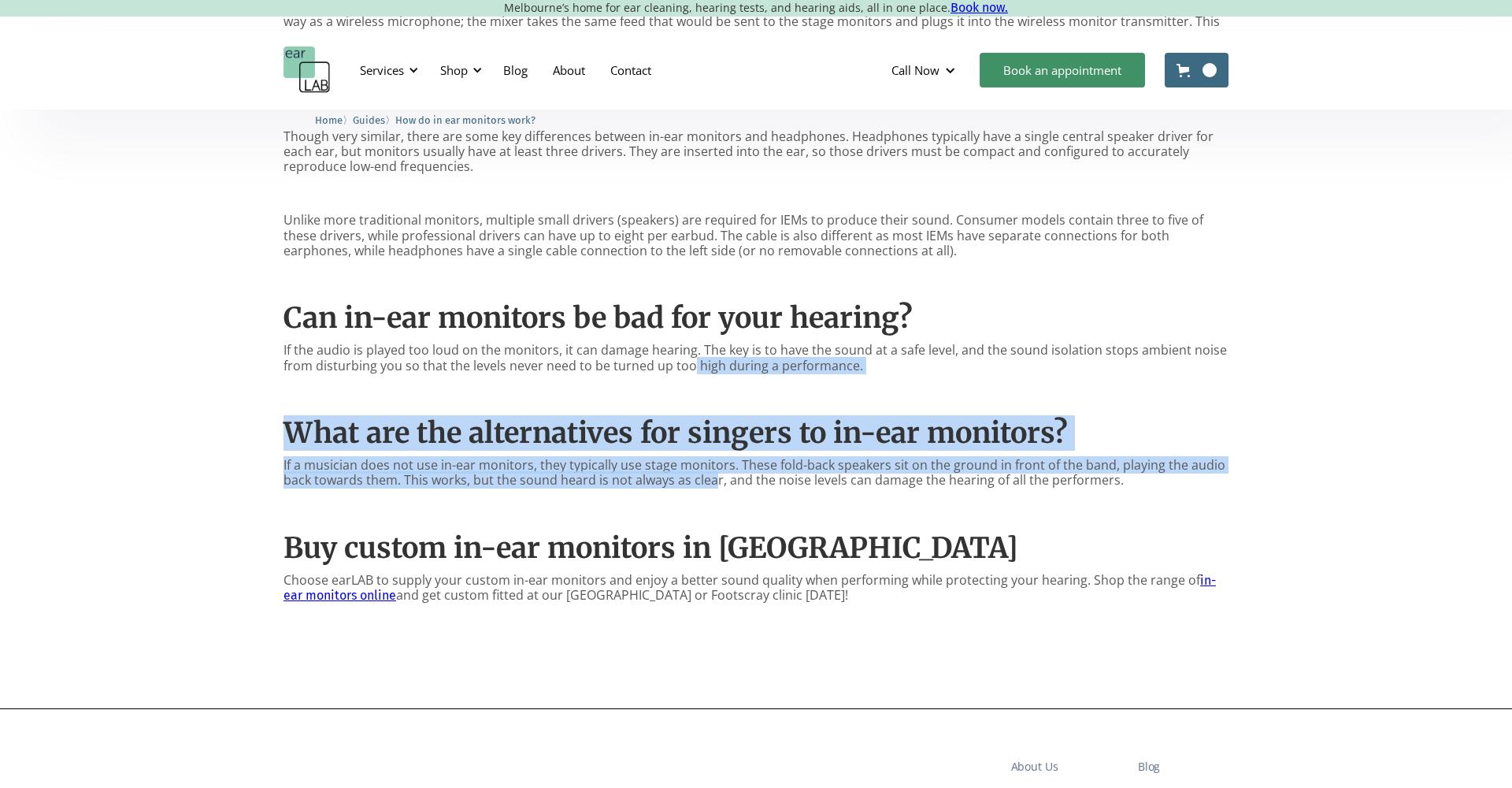
click at [708, 469] on p "If a musician does not use in-ear monitors, they typically use stage monitors. …" at bounding box center [756, 473] width 945 height 30
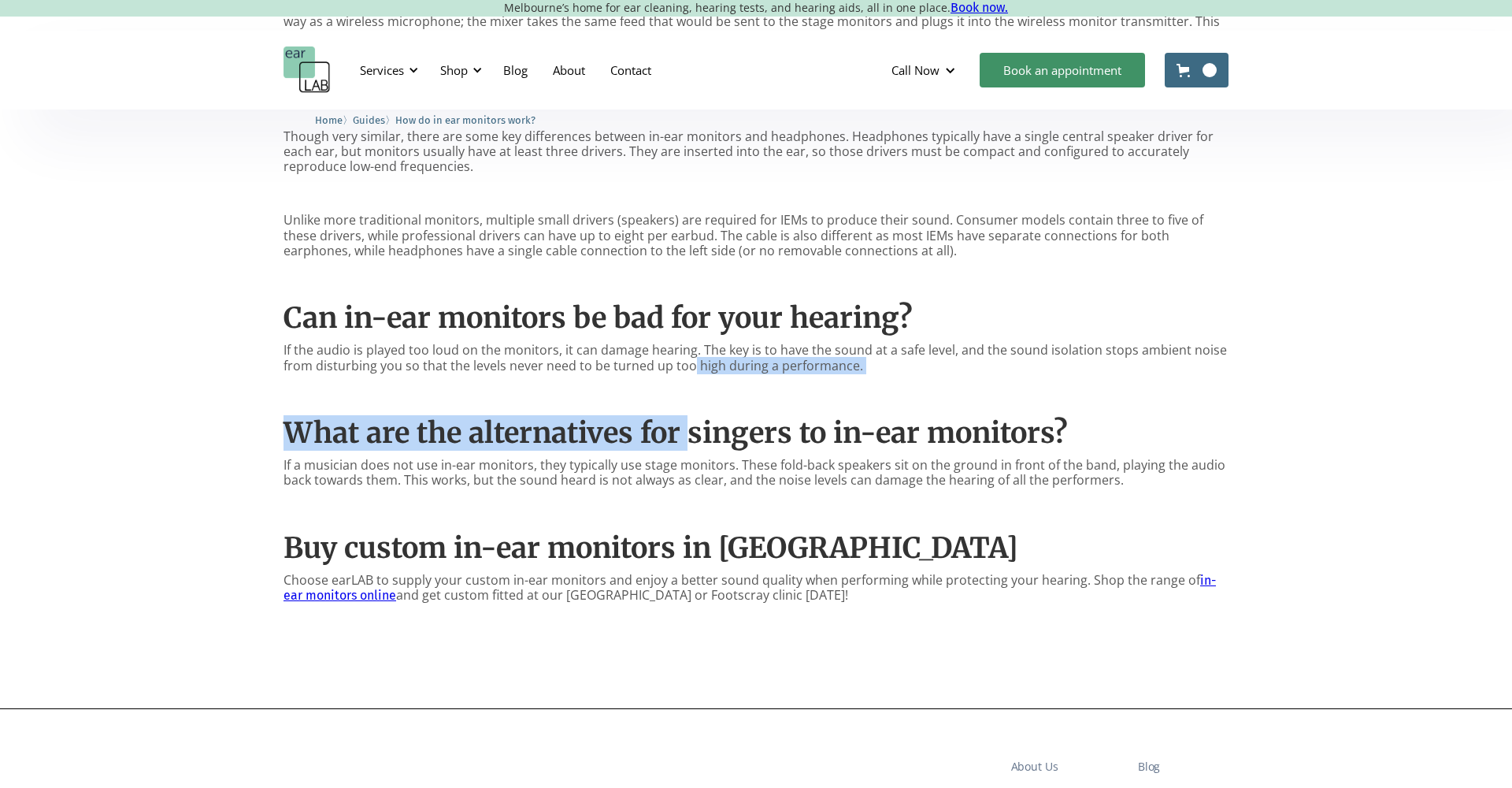
drag, startPoint x: 688, startPoint y: 356, endPoint x: 690, endPoint y: 442, distance: 86.0
click at [690, 442] on div "In-ear monitors are devices usually used by musicians , singers and sound engin…" at bounding box center [756, 242] width 945 height 800
click at [690, 442] on strong "What are the alternatives for singers to in-ear monitors?" at bounding box center [675, 433] width 784 height 36
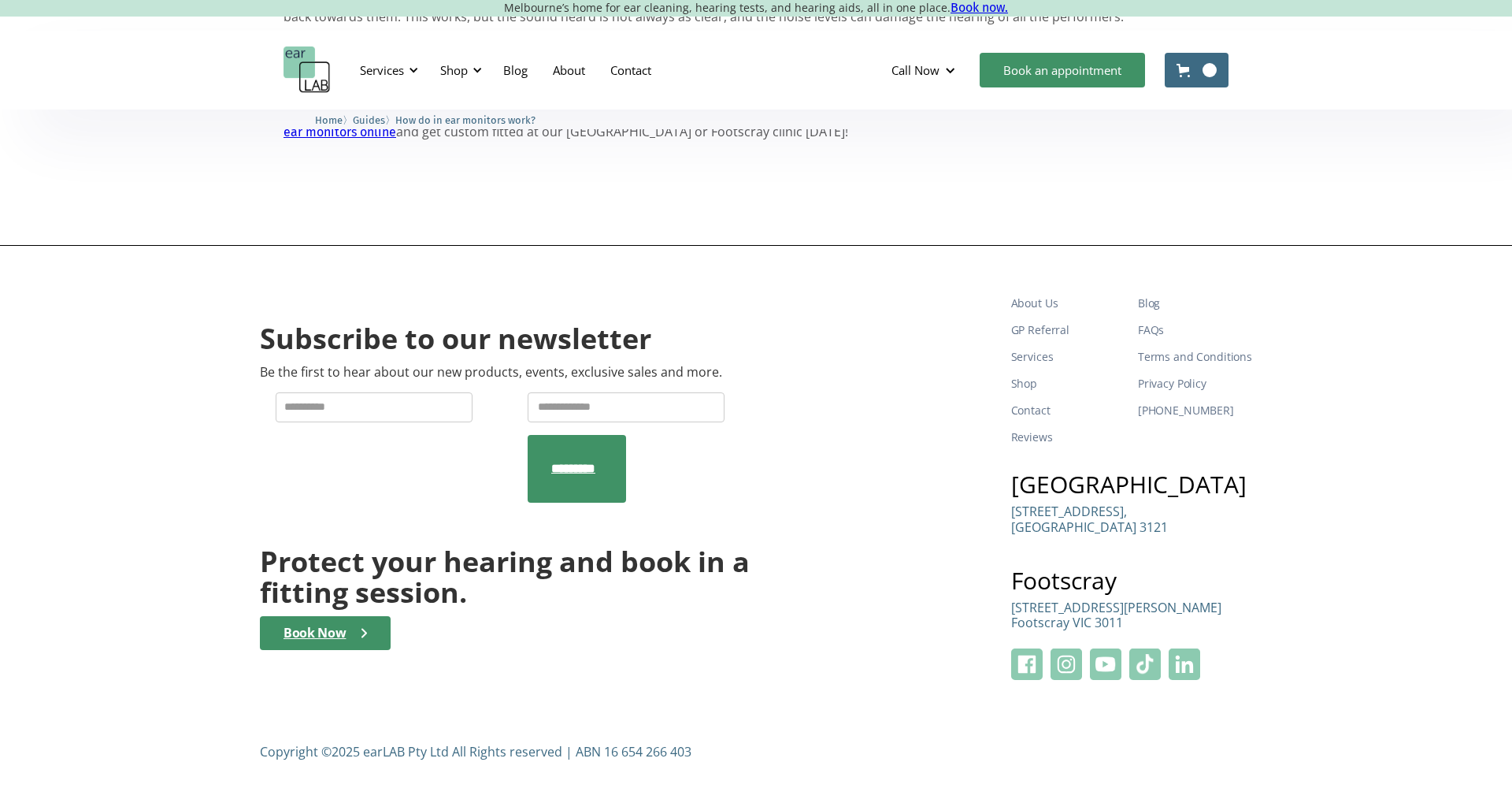
scroll to position [1459, 0]
